Goal: Check status: Check status

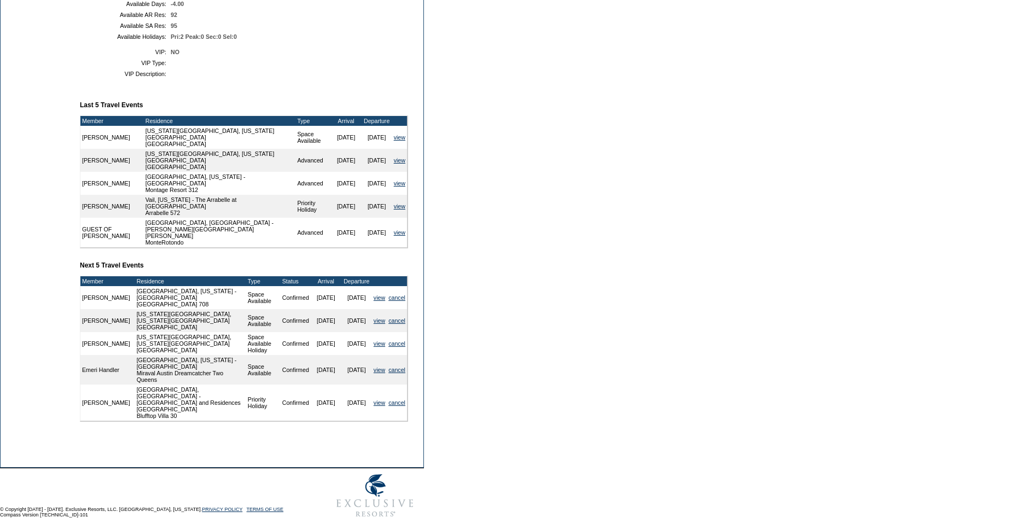
scroll to position [323, 0]
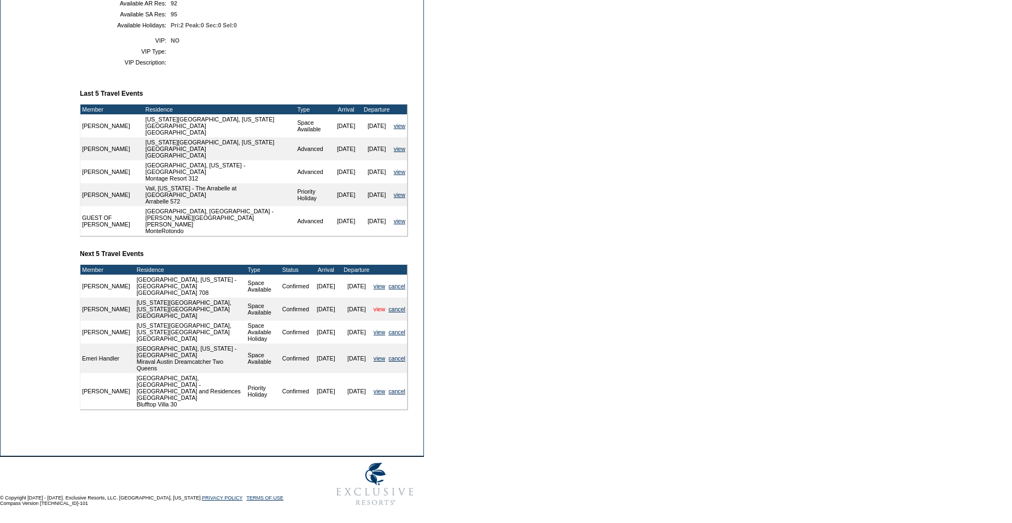
click at [376, 312] on link "view" at bounding box center [379, 309] width 11 height 7
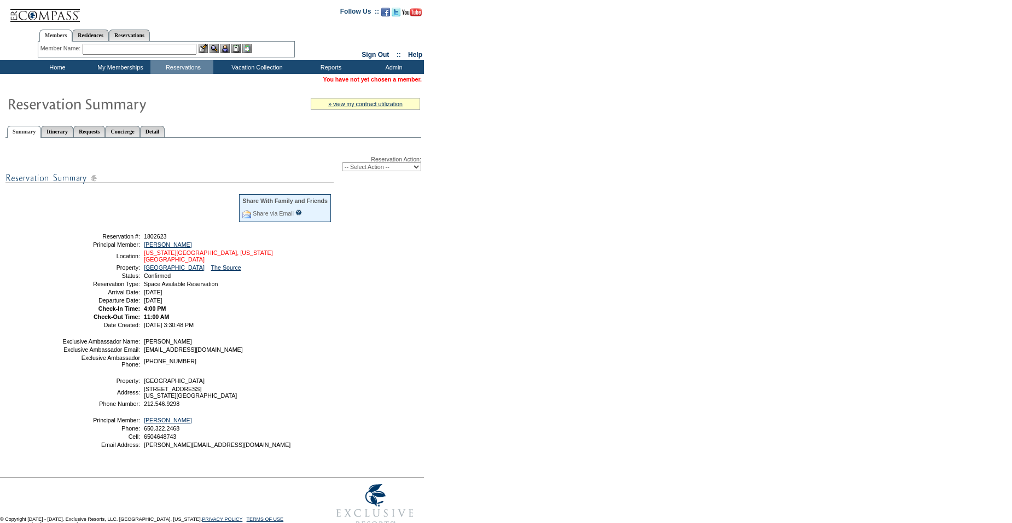
click at [194, 257] on link "[US_STATE][GEOGRAPHIC_DATA], [US_STATE][GEOGRAPHIC_DATA]" at bounding box center [208, 255] width 129 height 13
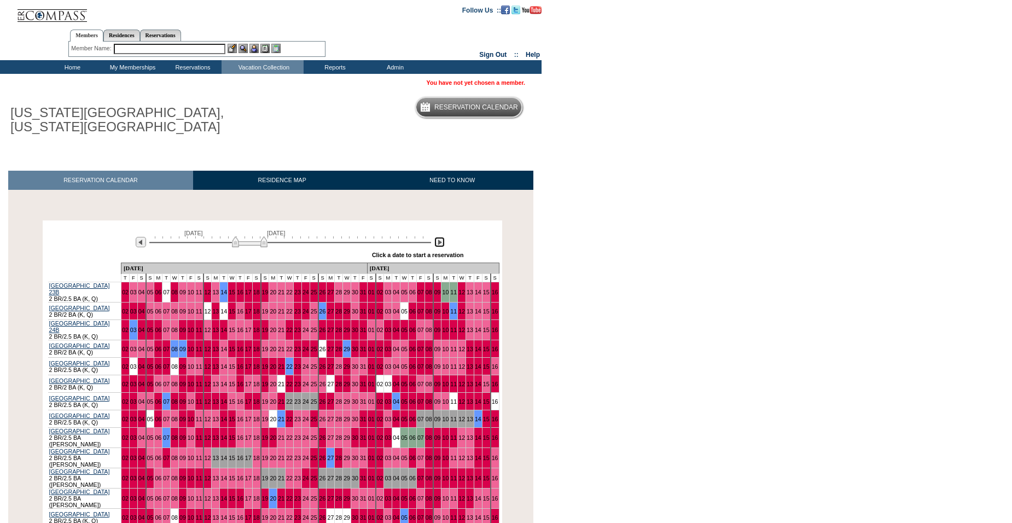
click at [440, 246] on img at bounding box center [439, 242] width 10 height 10
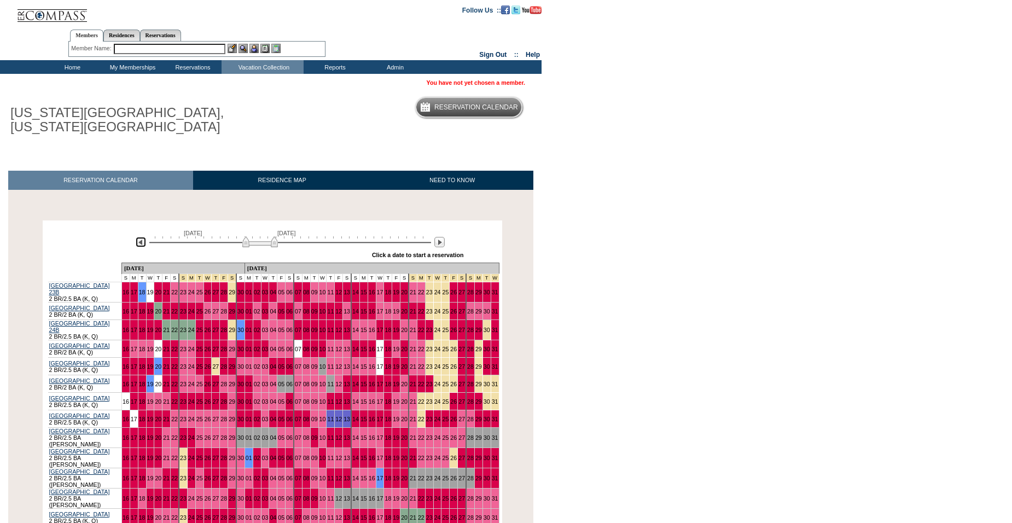
click at [142, 244] on img at bounding box center [141, 242] width 10 height 10
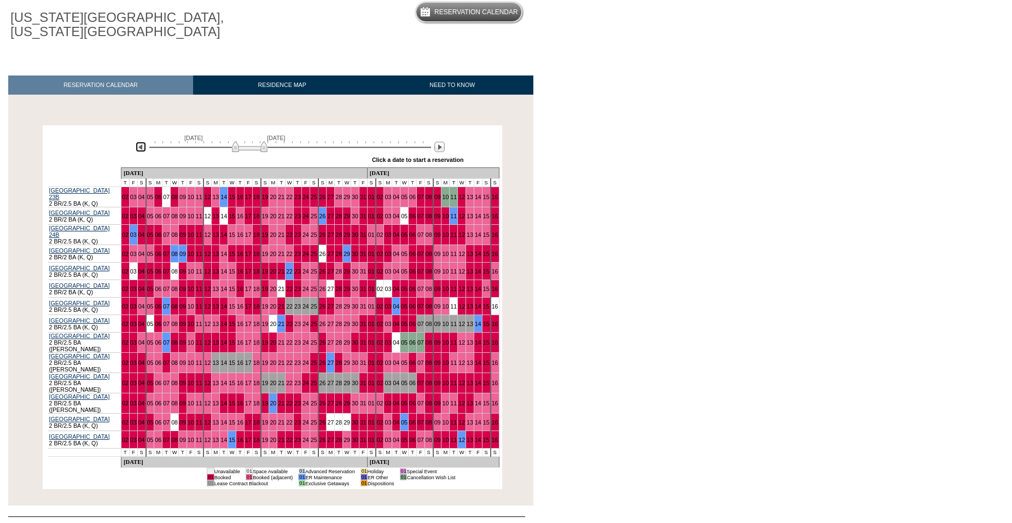
scroll to position [95, 0]
